Goal: Information Seeking & Learning: Learn about a topic

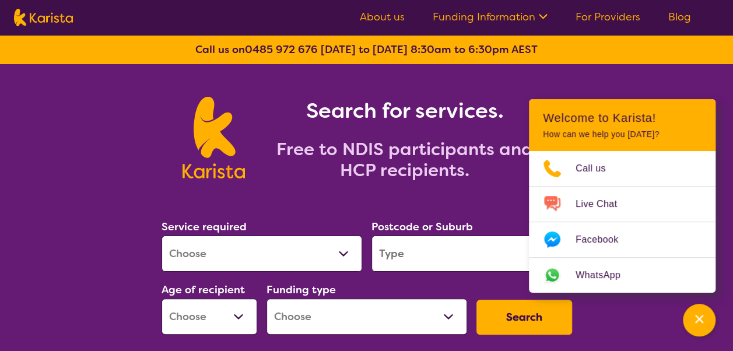
click at [533, 20] on link "Funding Information" at bounding box center [490, 17] width 115 height 14
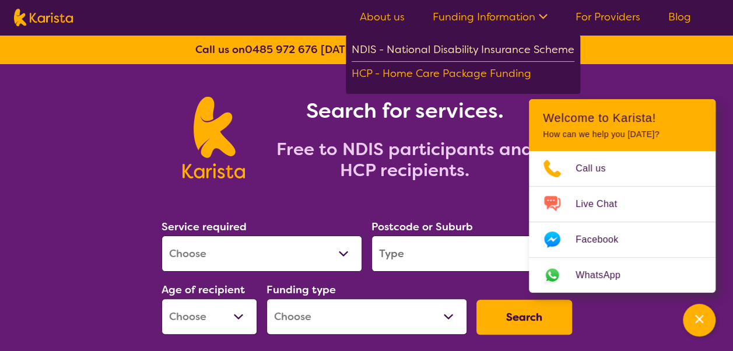
click at [496, 42] on div "NDIS - National Disability Insurance Scheme" at bounding box center [463, 51] width 223 height 21
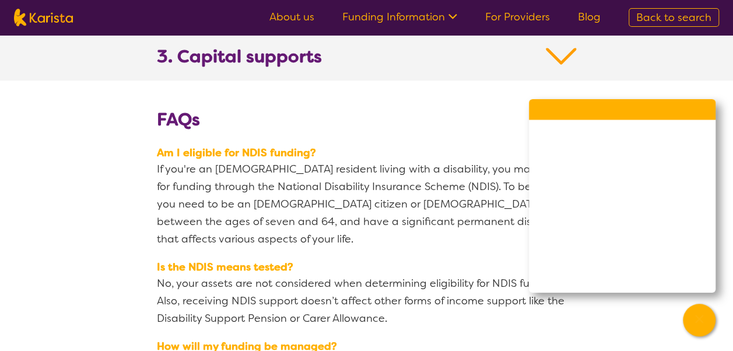
scroll to position [1366, 0]
click at [562, 45] on img at bounding box center [561, 55] width 31 height 21
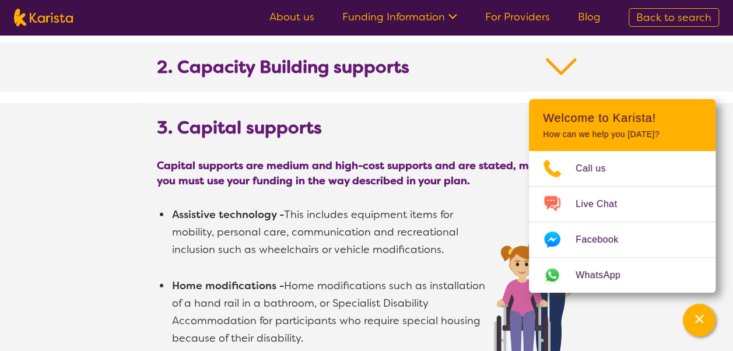
scroll to position [1289, 0]
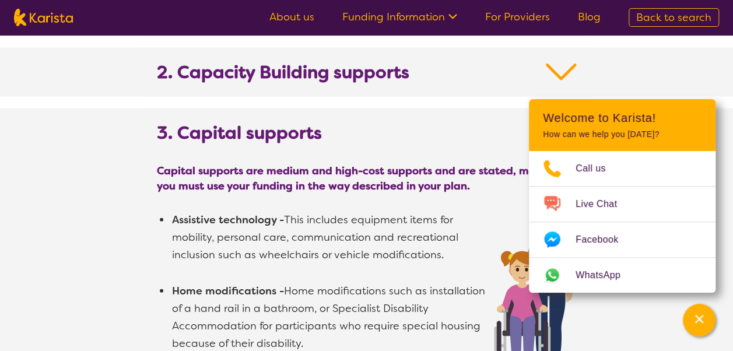
click at [562, 62] on img at bounding box center [561, 72] width 31 height 21
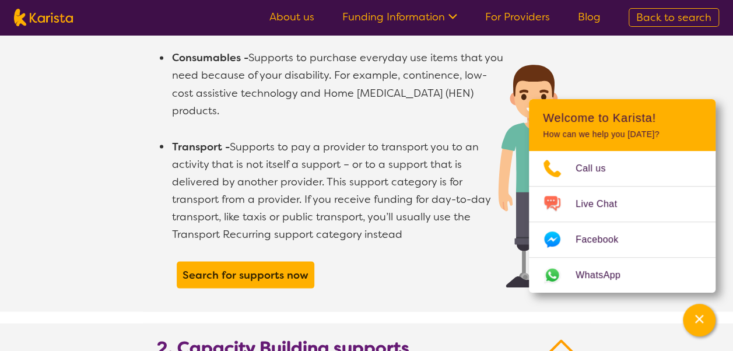
scroll to position [1015, 0]
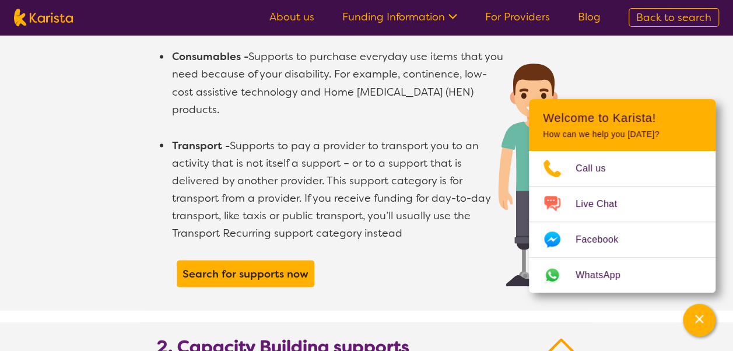
click at [568, 336] on img at bounding box center [561, 346] width 31 height 21
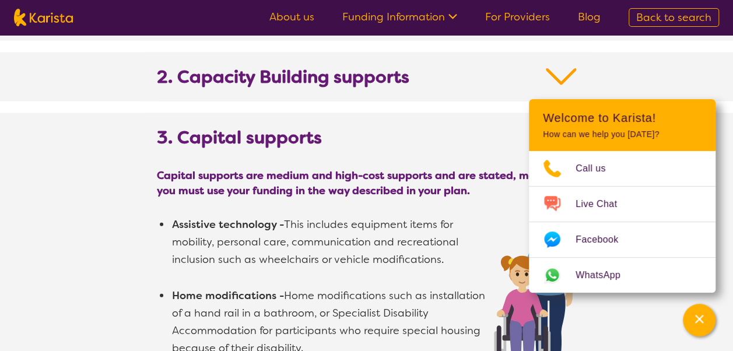
scroll to position [1286, 0]
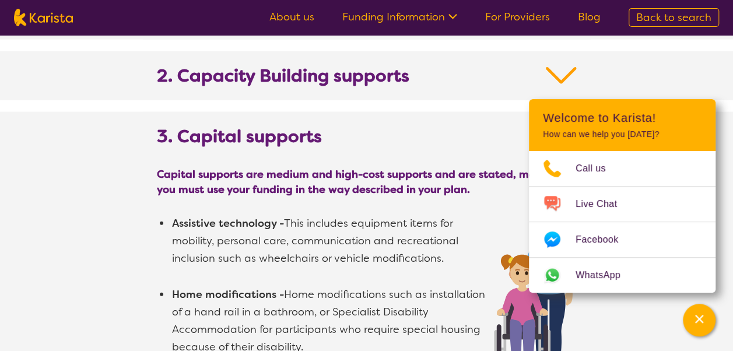
click at [559, 65] on img at bounding box center [561, 75] width 31 height 21
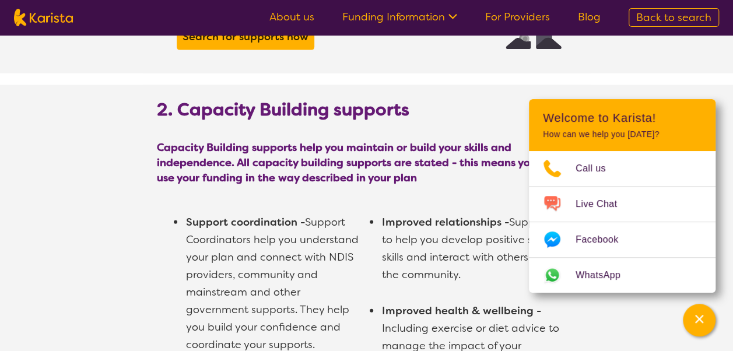
scroll to position [1262, 0]
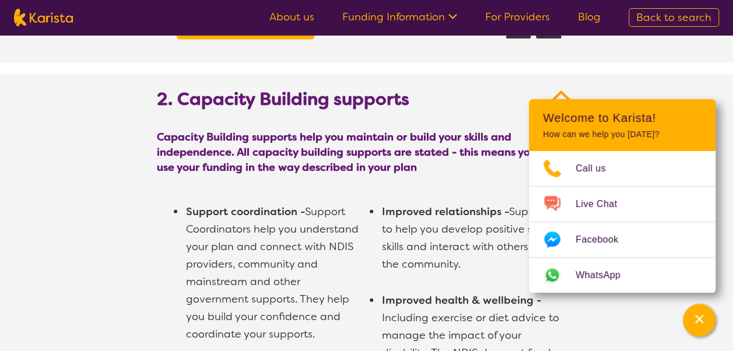
click at [557, 89] on img at bounding box center [561, 99] width 31 height 21
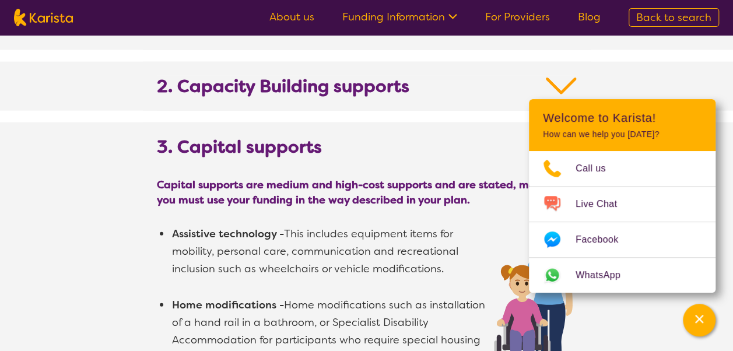
scroll to position [1275, 0]
click at [565, 76] on img at bounding box center [561, 86] width 31 height 21
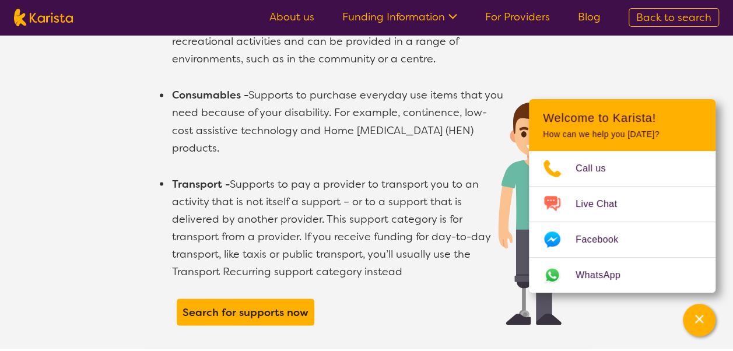
scroll to position [972, 0]
